Goal: Information Seeking & Learning: Learn about a topic

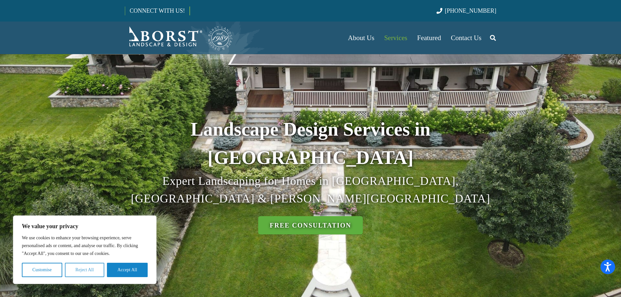
scroll to position [65, 0]
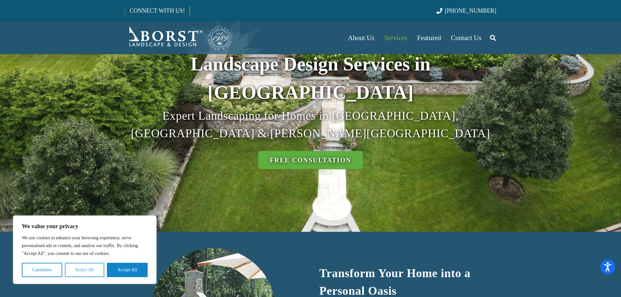
click at [89, 272] on button "Reject All" at bounding box center [84, 270] width 39 height 14
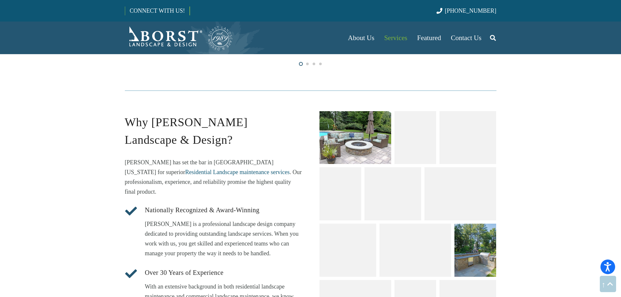
scroll to position [783, 0]
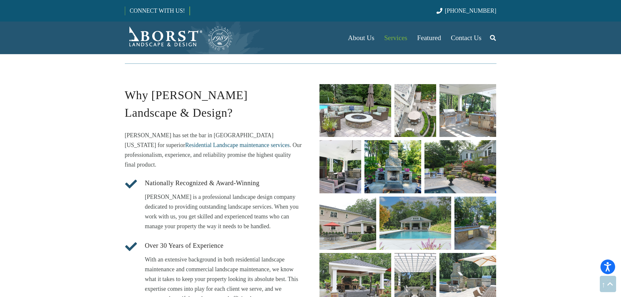
click at [357, 84] on link "unique fire pit designs" at bounding box center [356, 110] width 72 height 53
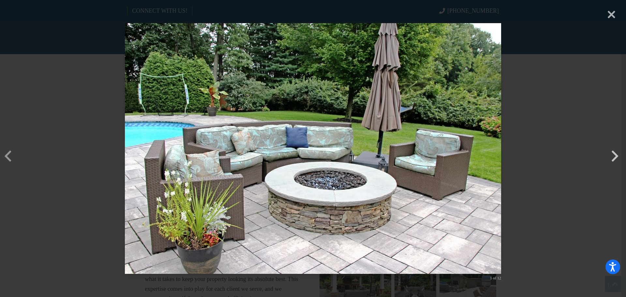
click at [617, 154] on button "button" at bounding box center [615, 146] width 16 height 16
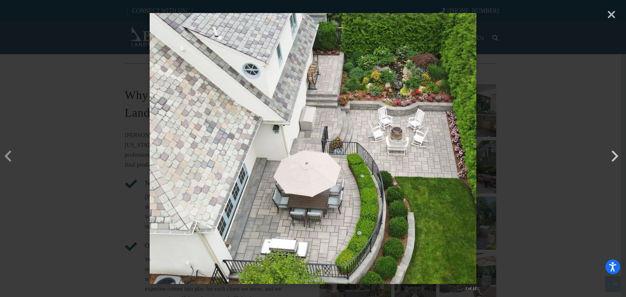
click at [617, 154] on button "button" at bounding box center [615, 146] width 16 height 16
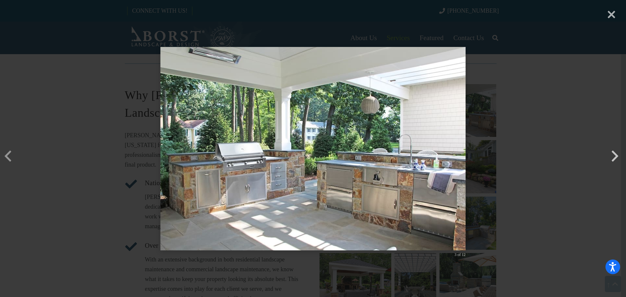
click at [617, 154] on button "button" at bounding box center [615, 146] width 16 height 16
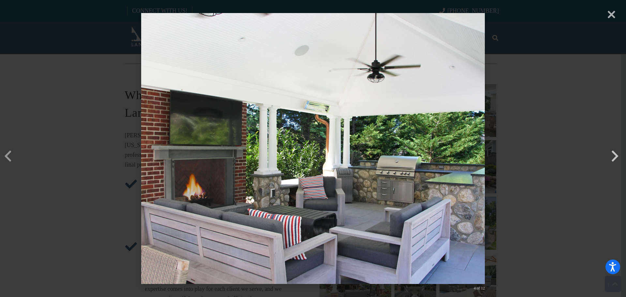
click at [617, 154] on button "button" at bounding box center [615, 146] width 16 height 16
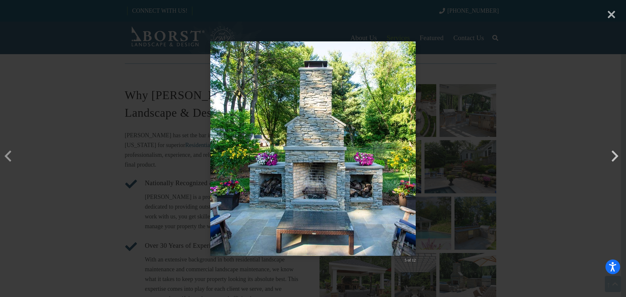
click at [617, 154] on button "button" at bounding box center [615, 146] width 16 height 16
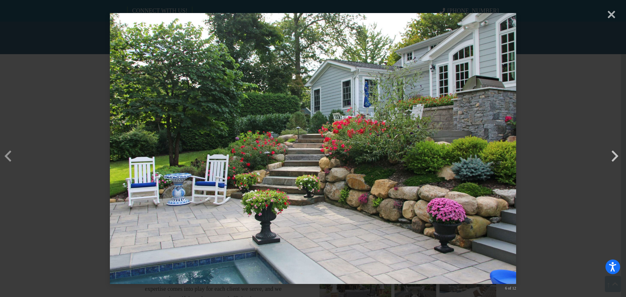
click at [617, 154] on button "button" at bounding box center [615, 146] width 16 height 16
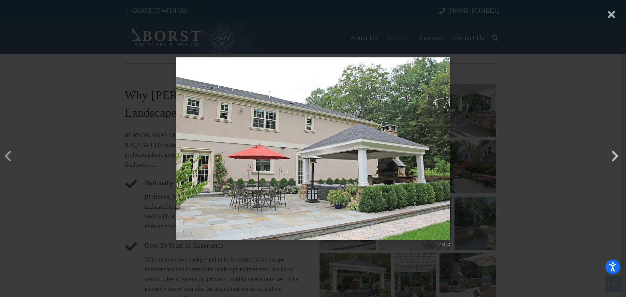
click at [617, 154] on button "button" at bounding box center [615, 146] width 16 height 16
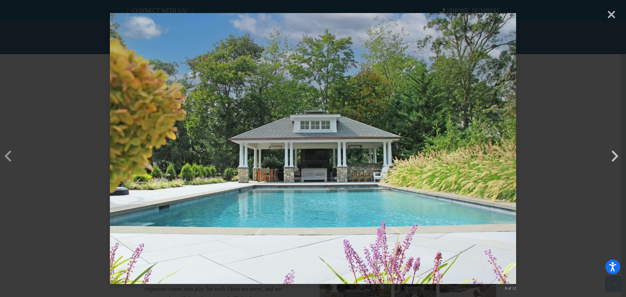
click at [617, 154] on button "button" at bounding box center [615, 146] width 16 height 16
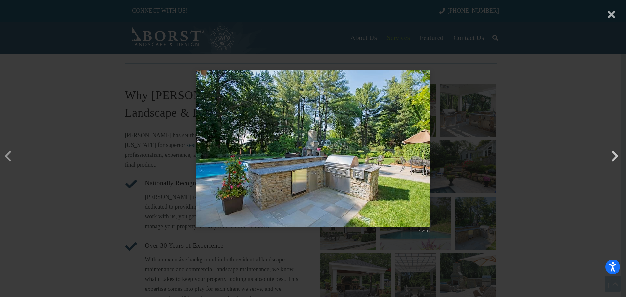
click at [617, 154] on button "button" at bounding box center [615, 146] width 16 height 16
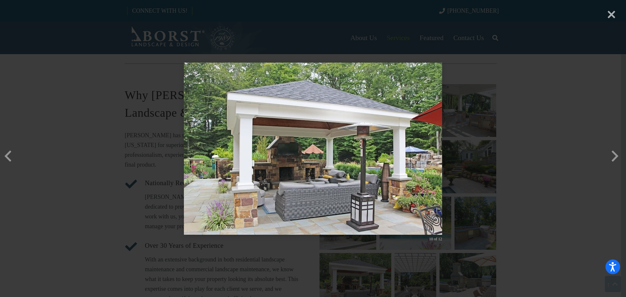
click at [620, 156] on div "× 10 of 12 Loading..." at bounding box center [313, 148] width 626 height 297
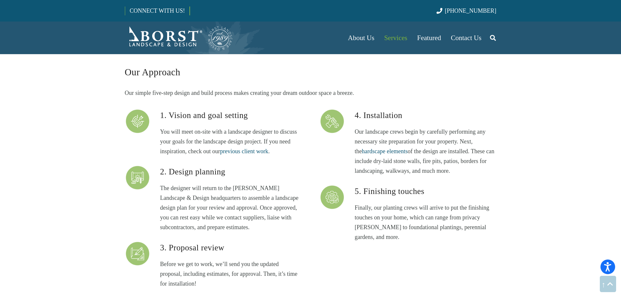
scroll to position [1826, 0]
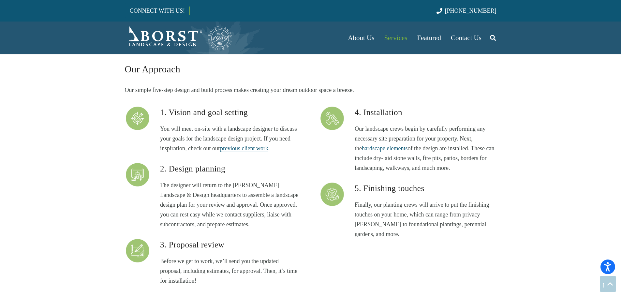
click at [257, 147] on span "previous client work" at bounding box center [244, 148] width 48 height 7
